Goal: Information Seeking & Learning: Find specific fact

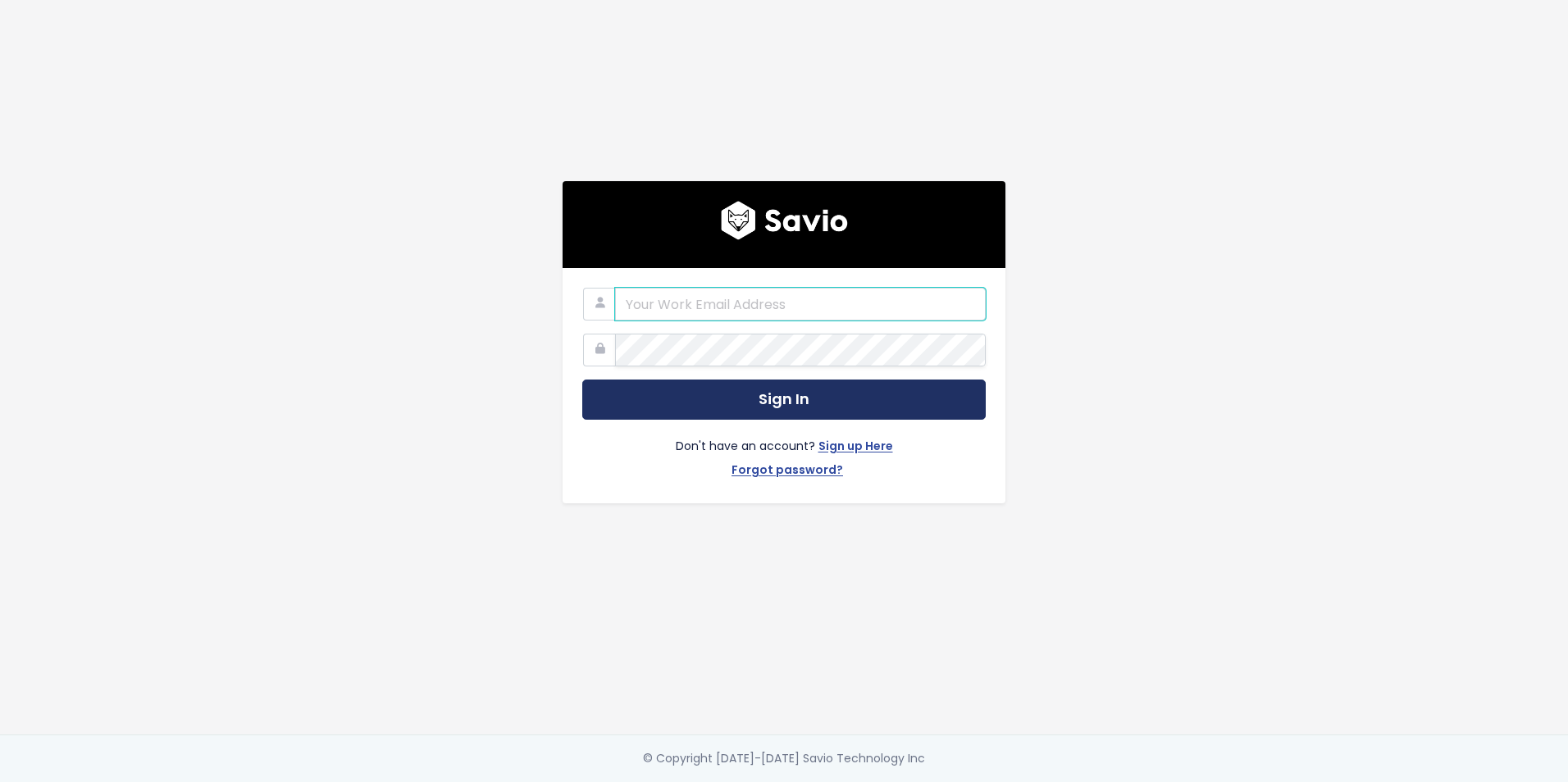
type input "[PERSON_NAME][EMAIL_ADDRESS][PERSON_NAME][DOMAIN_NAME]"
click at [723, 404] on button "Sign In" at bounding box center [784, 399] width 403 height 40
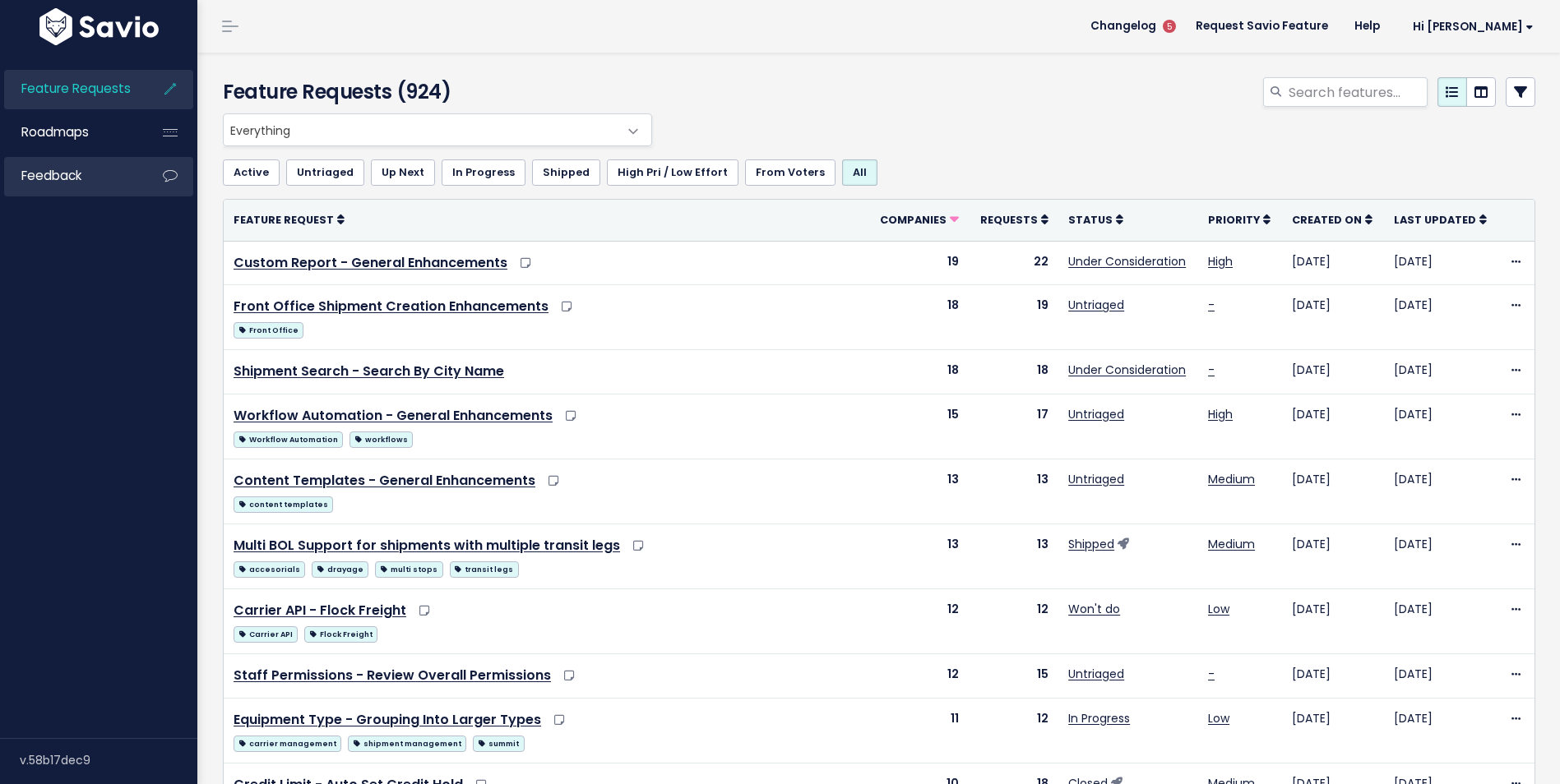
click at [72, 169] on span "Feedback" at bounding box center [52, 176] width 60 height 17
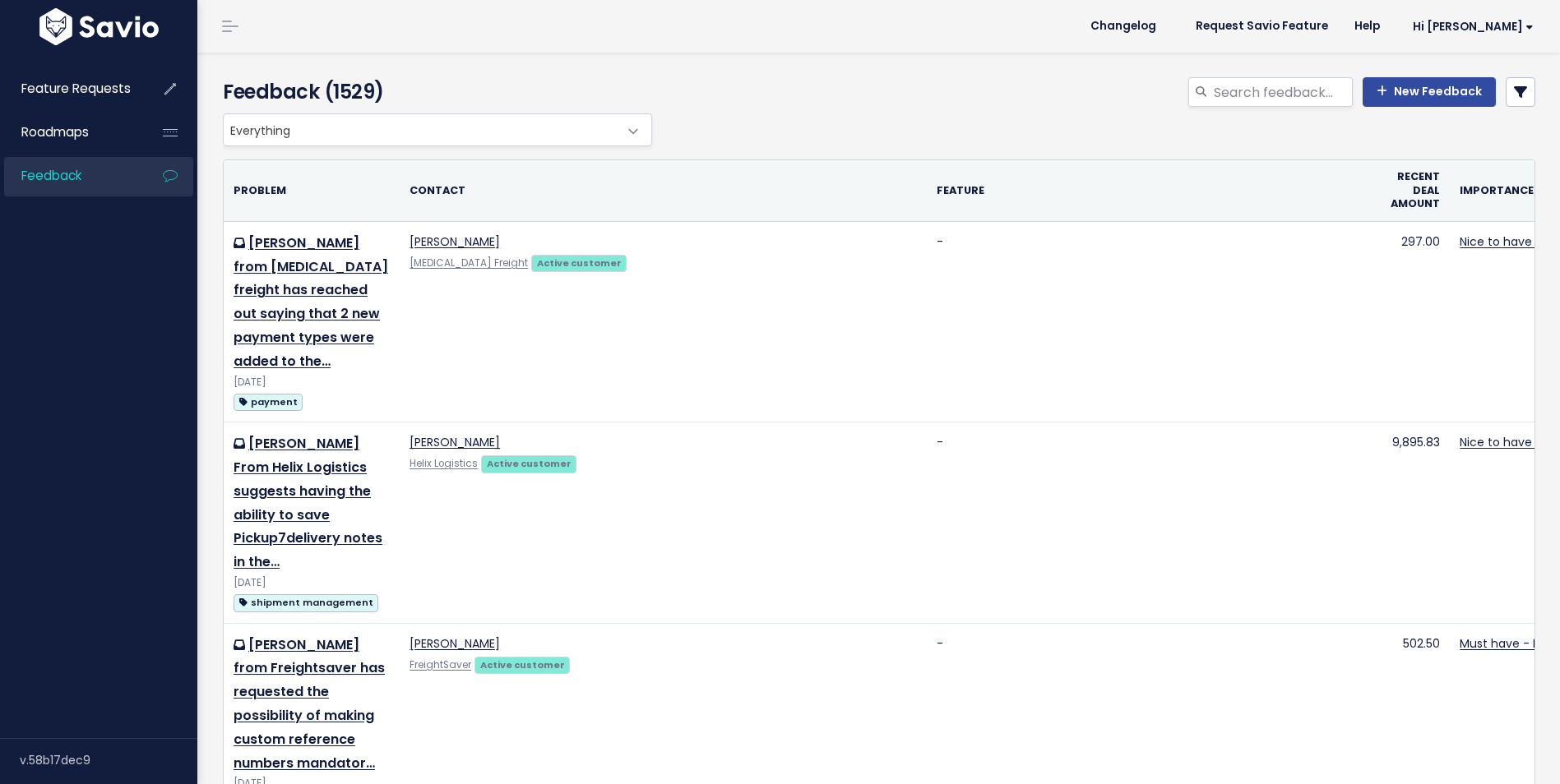
click at [383, 135] on span "Everything" at bounding box center [421, 130] width 395 height 31
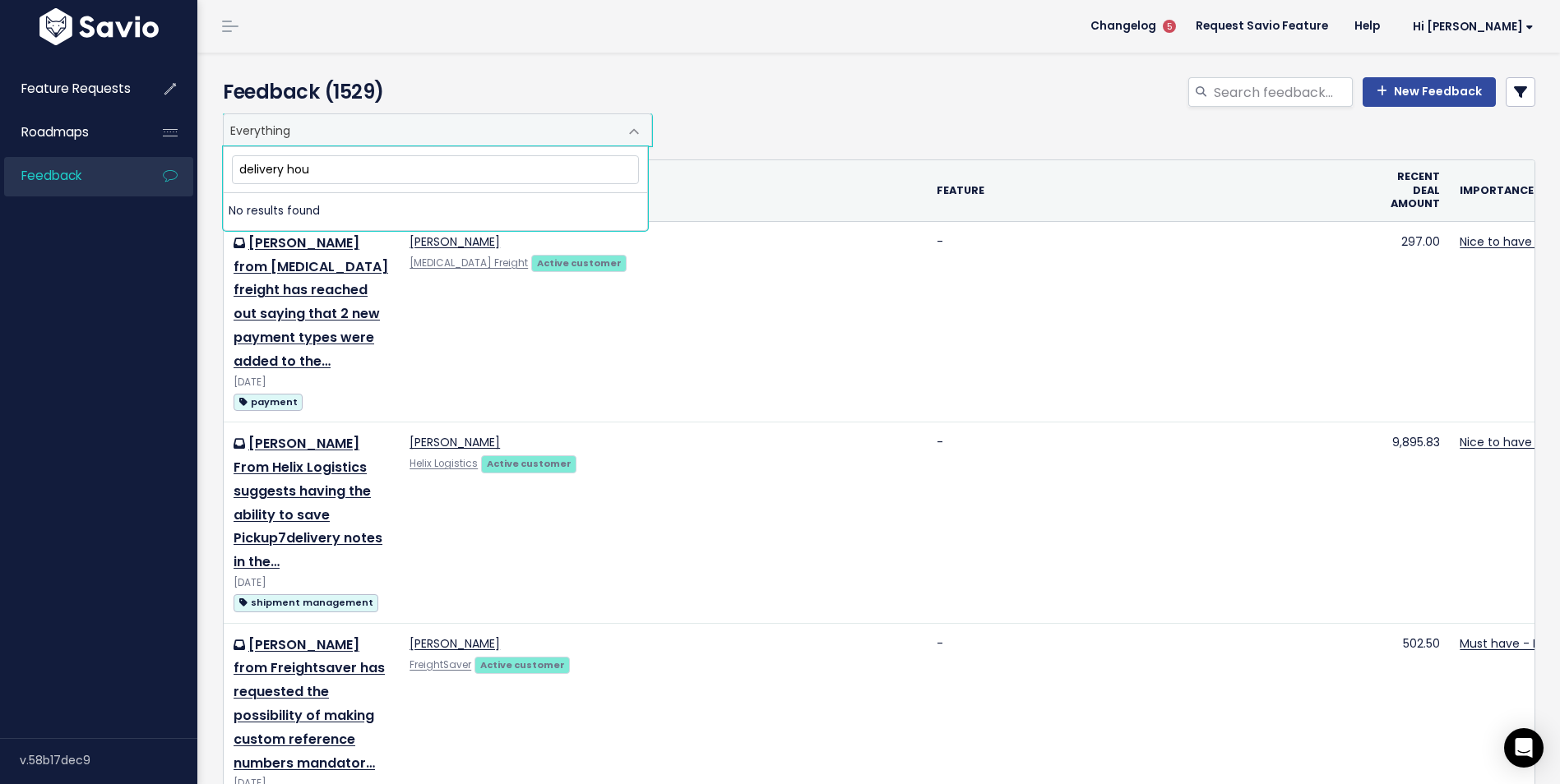
type input "delivery hour"
click at [1259, 90] on input "search" at bounding box center [1282, 92] width 141 height 29
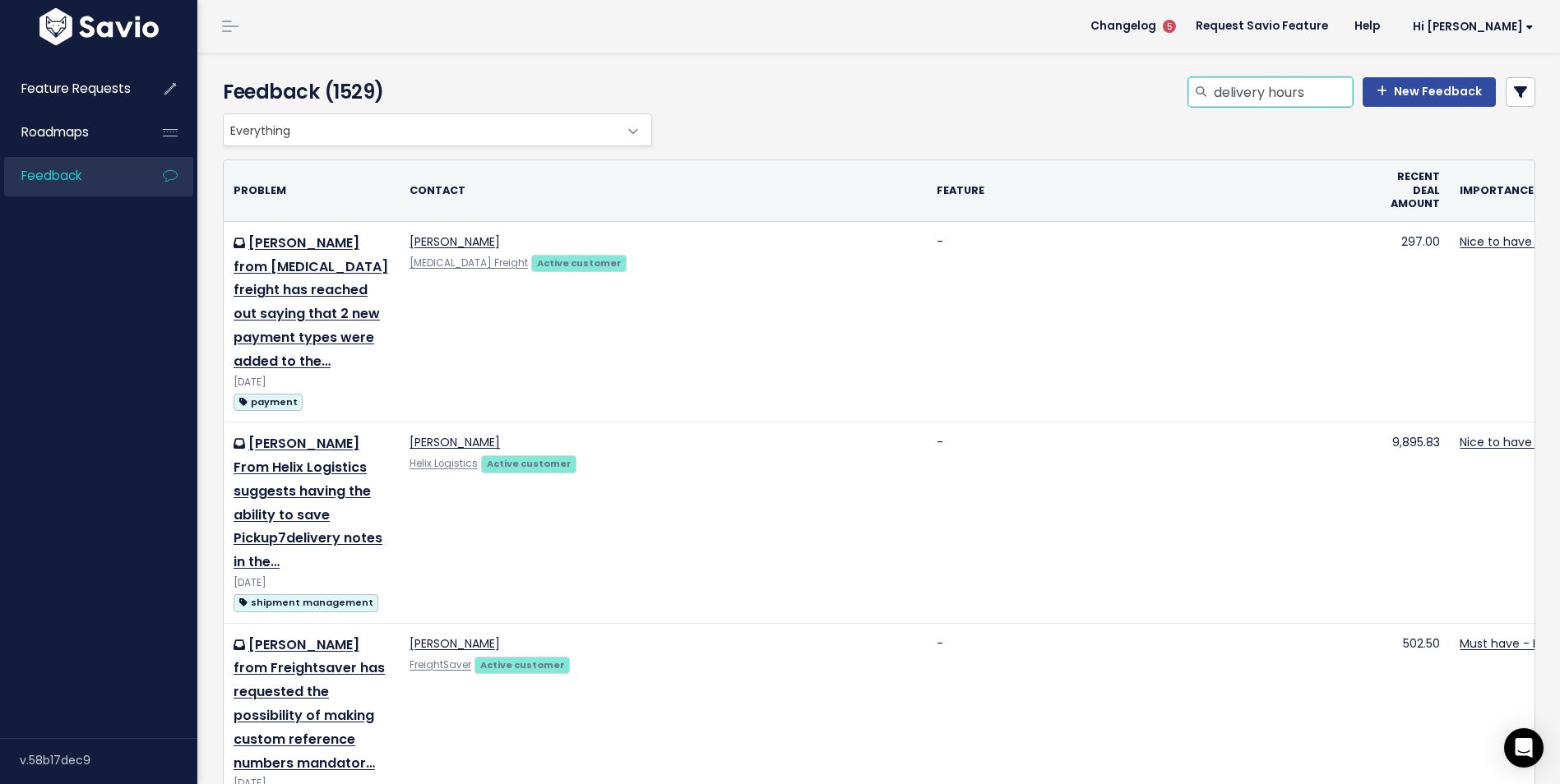
type input "delivery hours"
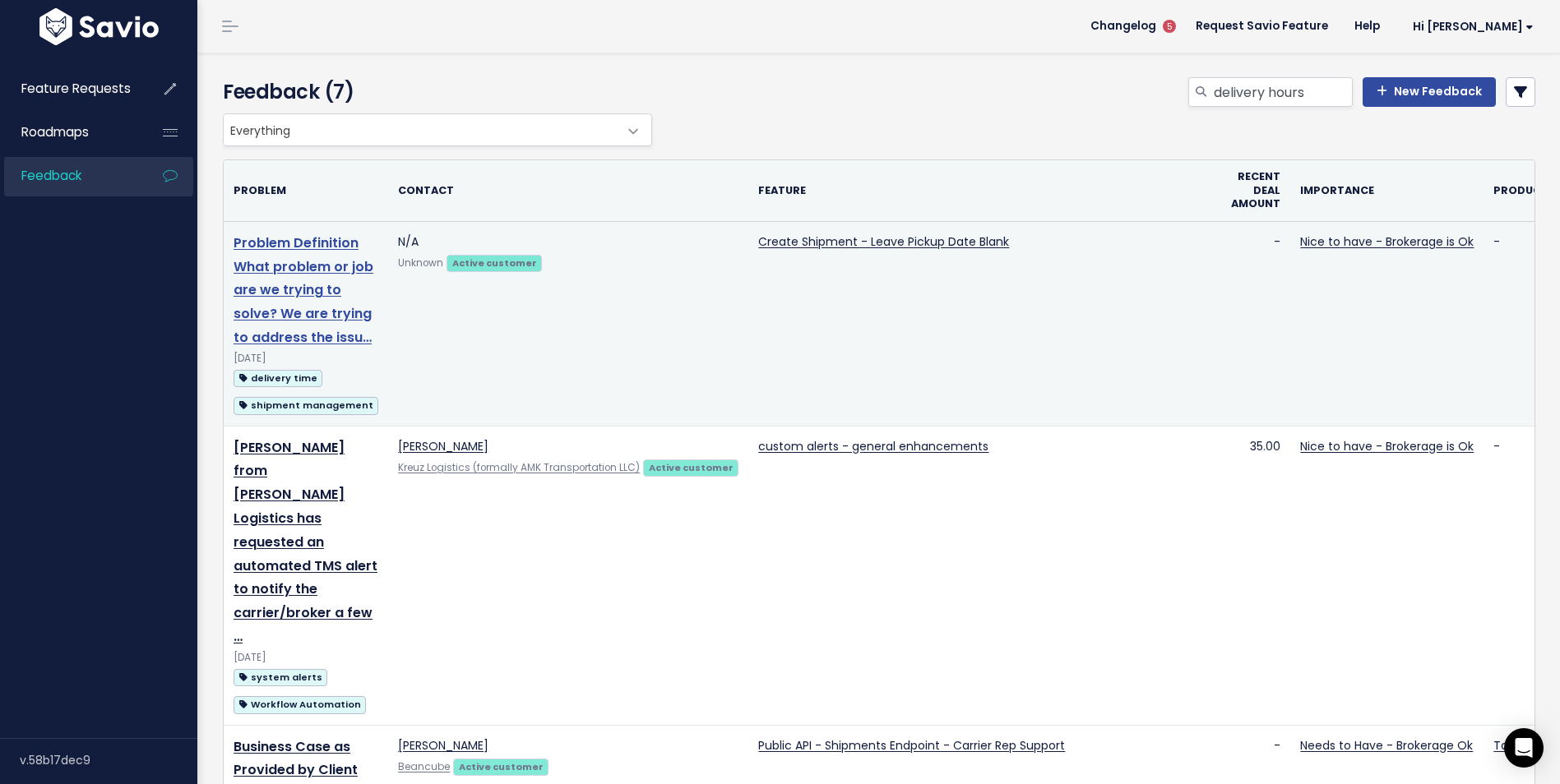
click at [301, 287] on link "Problem Definition What problem or job are we trying to solve? We are trying to…" at bounding box center [303, 290] width 140 height 114
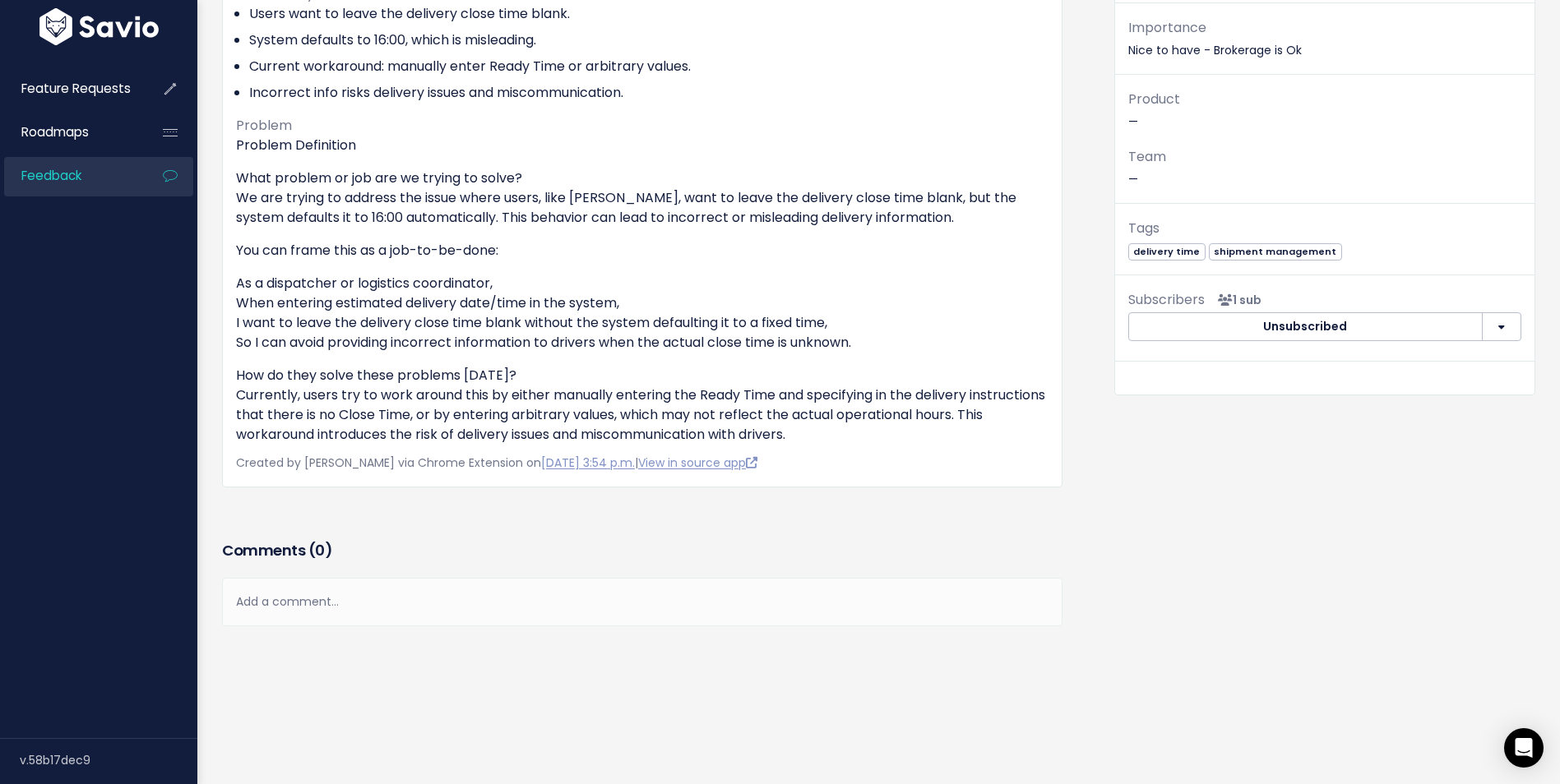
scroll to position [249, 0]
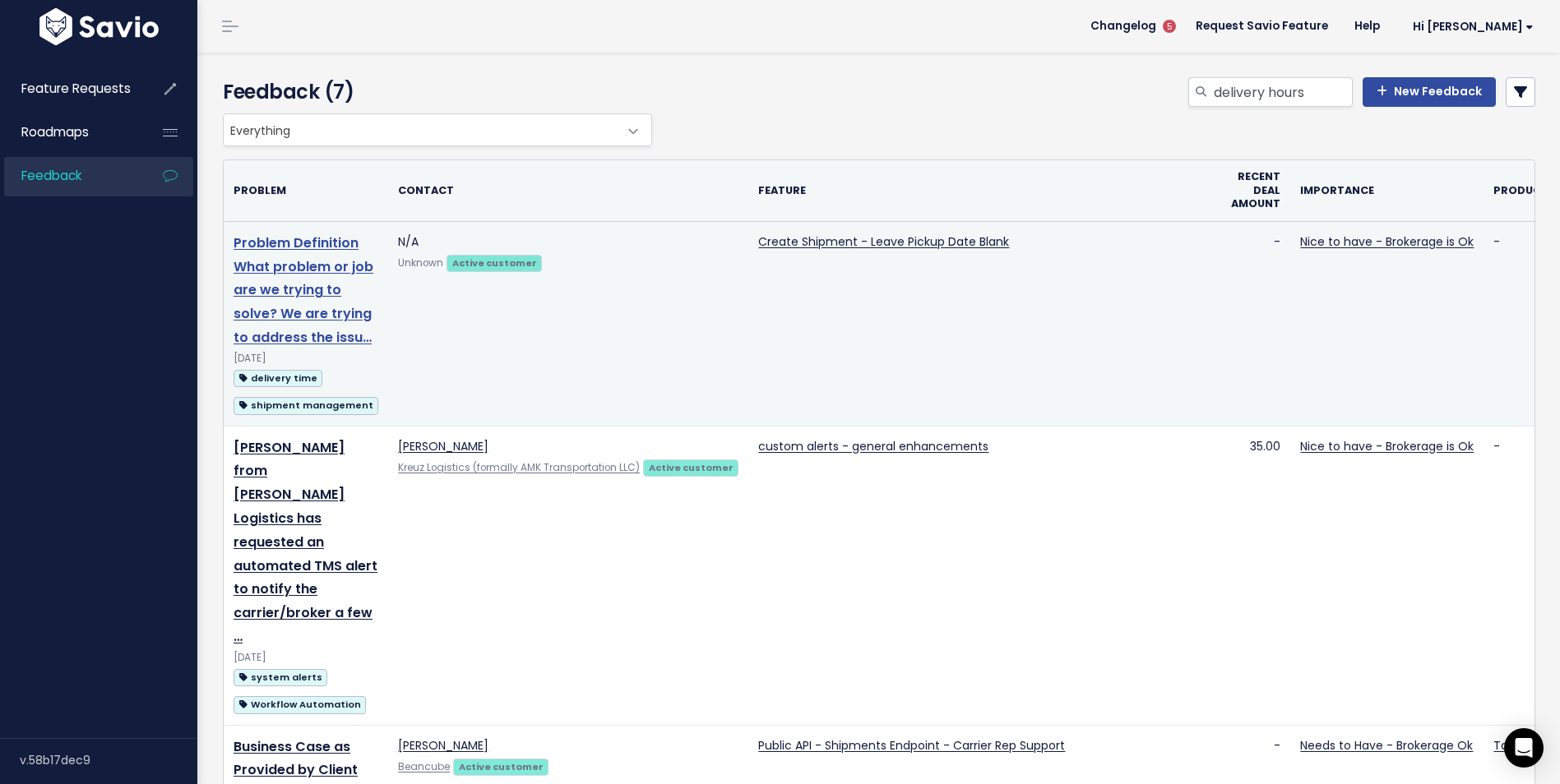
click at [277, 284] on link "Problem Definition What problem or job are we trying to solve? We are trying to…" at bounding box center [303, 290] width 140 height 114
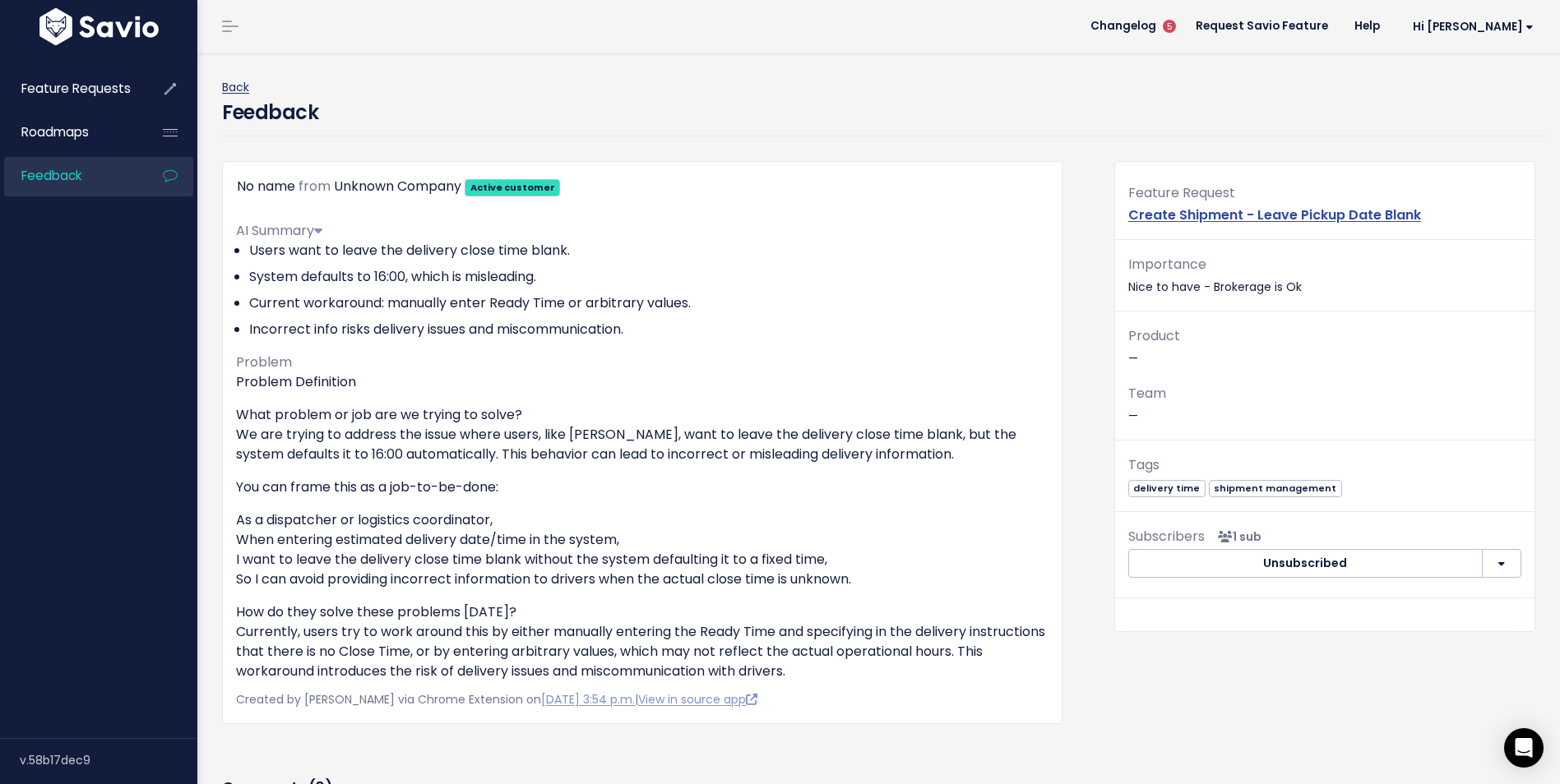
click at [233, 87] on link "Back" at bounding box center [235, 86] width 27 height 17
